Goal: Book appointment/travel/reservation

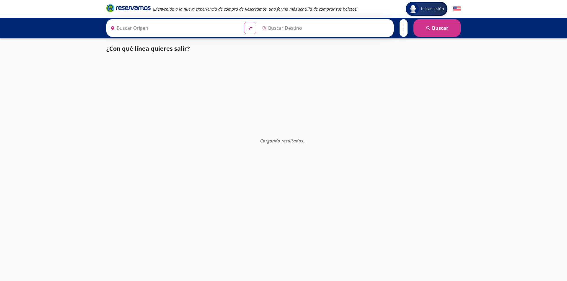
type input "Uruapan, [GEOGRAPHIC_DATA]"
type input "[GEOGRAPHIC_DATA], [GEOGRAPHIC_DATA]"
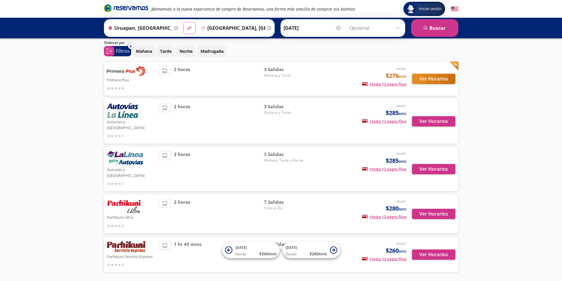
scroll to position [30, 0]
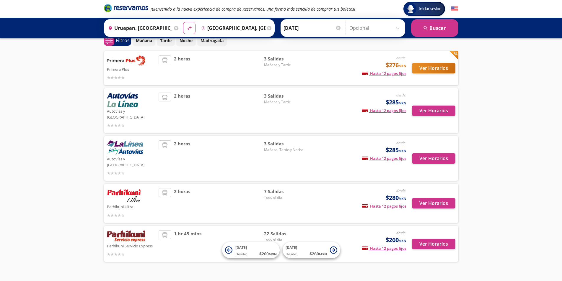
click at [136, 231] on img at bounding box center [126, 237] width 38 height 12
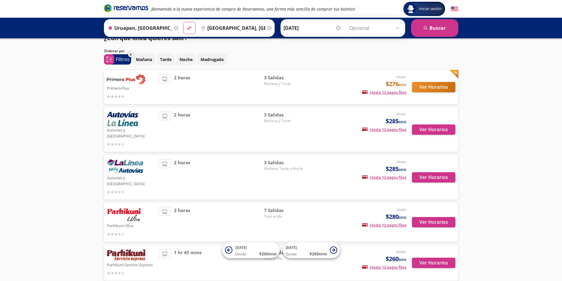
scroll to position [0, 0]
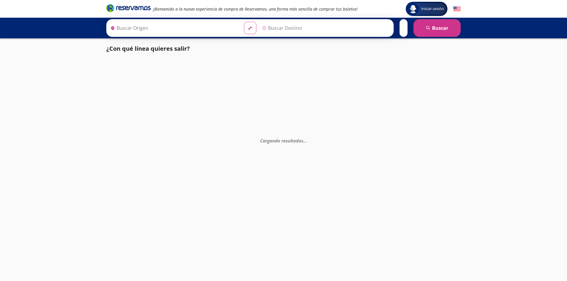
type input "Uruapan, [GEOGRAPHIC_DATA]"
type input "[GEOGRAPHIC_DATA], [GEOGRAPHIC_DATA]"
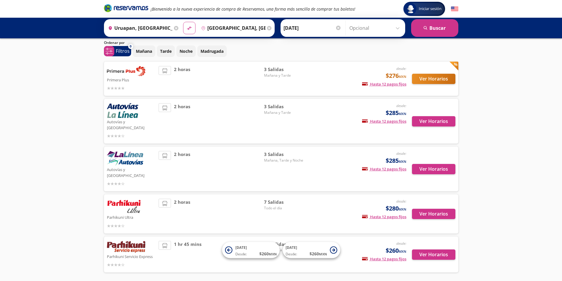
scroll to position [30, 0]
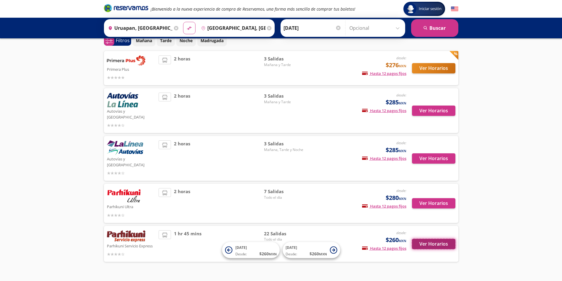
click at [435, 239] on button "Ver Horarios" at bounding box center [433, 244] width 43 height 10
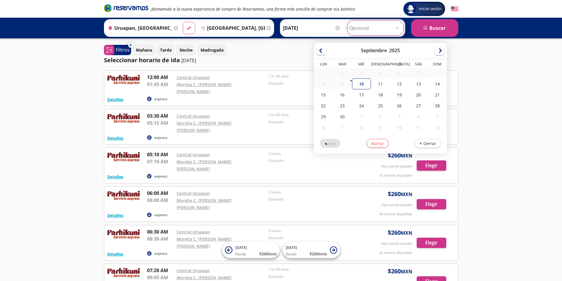
click at [396, 27] on input "Opcional" at bounding box center [375, 28] width 53 height 15
